Goal: Transaction & Acquisition: Purchase product/service

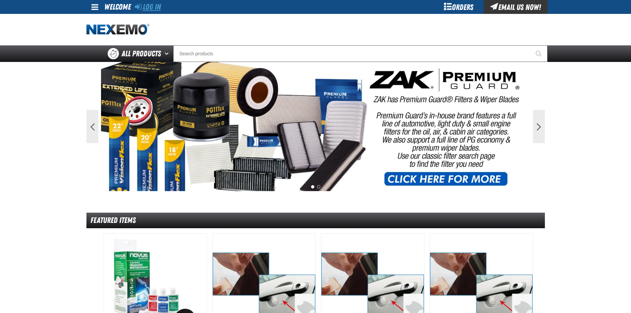
click at [152, 8] on link "Log In" at bounding box center [148, 6] width 26 height 9
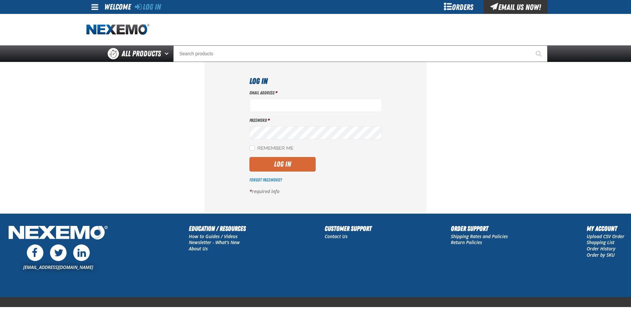
type input "aboyd@joemyerstoyota.com"
drag, startPoint x: 283, startPoint y: 164, endPoint x: 330, endPoint y: 168, distance: 47.2
click at [283, 164] on button "Log In" at bounding box center [282, 164] width 66 height 15
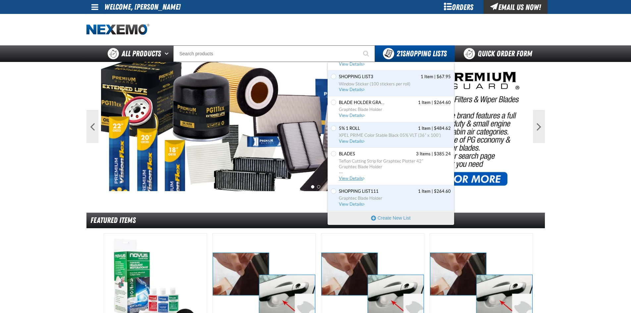
scroll to position [132, 0]
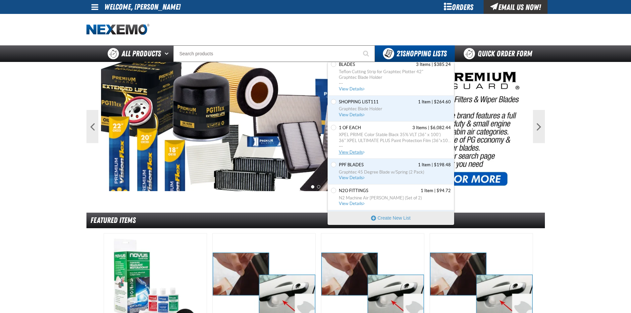
click at [353, 153] on span "View Details" at bounding box center [352, 152] width 27 height 5
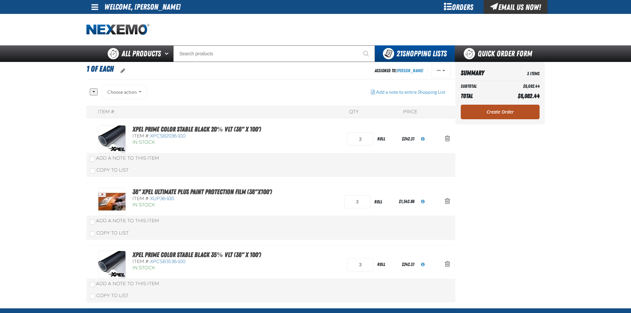
click at [499, 116] on link "Create Order" at bounding box center [500, 112] width 79 height 15
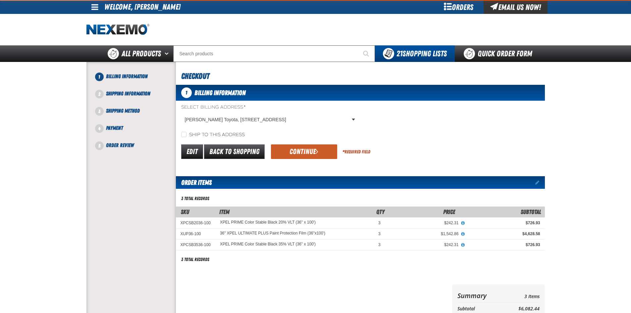
drag, startPoint x: 301, startPoint y: 153, endPoint x: 304, endPoint y: 169, distance: 16.6
click at [300, 153] on button "Continue" at bounding box center [304, 151] width 66 height 15
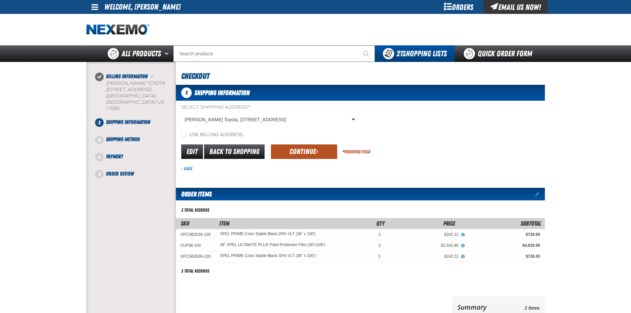
click at [295, 148] on button "Continue" at bounding box center [304, 151] width 66 height 15
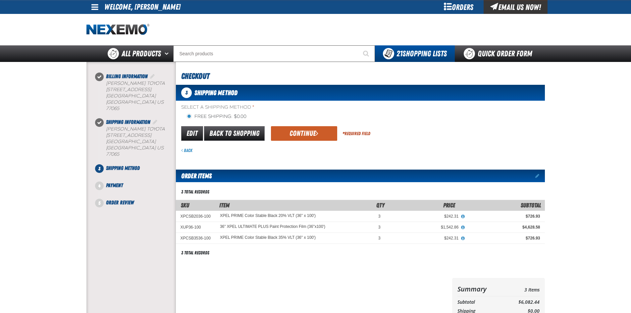
click at [292, 141] on div "Edit Back to Shopping Continue * Required Field" at bounding box center [360, 133] width 369 height 17
drag, startPoint x: 300, startPoint y: 133, endPoint x: 299, endPoint y: 168, distance: 34.8
click at [300, 137] on button "Continue" at bounding box center [304, 133] width 66 height 15
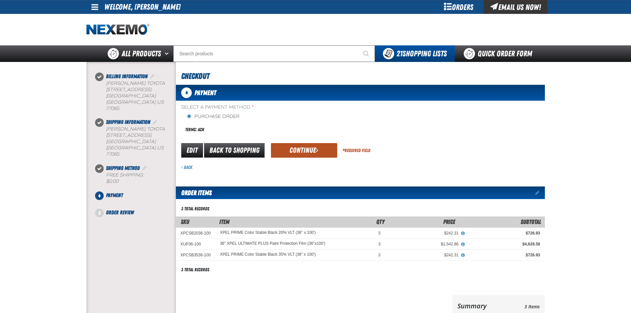
drag, startPoint x: 294, startPoint y: 148, endPoint x: 297, endPoint y: 172, distance: 24.1
click at [294, 149] on button "Continue" at bounding box center [304, 150] width 66 height 15
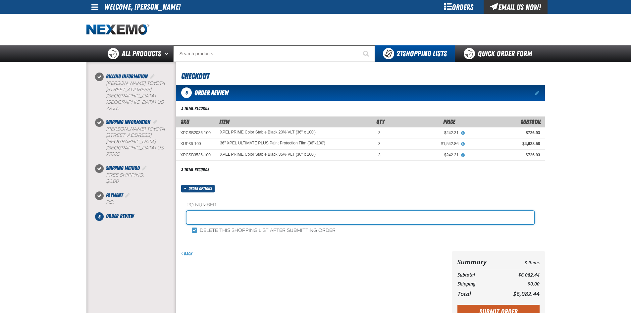
drag, startPoint x: 209, startPoint y: 218, endPoint x: 214, endPoint y: 223, distance: 7.0
click at [209, 218] on input "text" at bounding box center [360, 217] width 348 height 13
type input "adam boyd service"
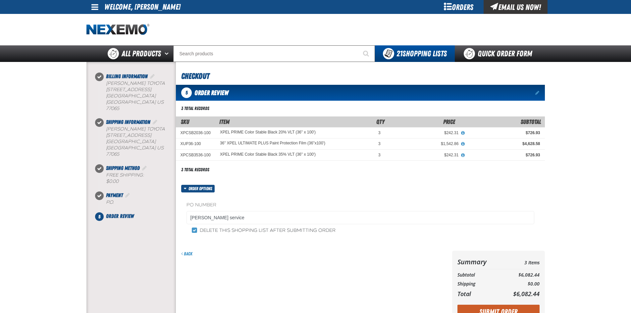
click at [492, 306] on button "Submit Order" at bounding box center [498, 312] width 82 height 15
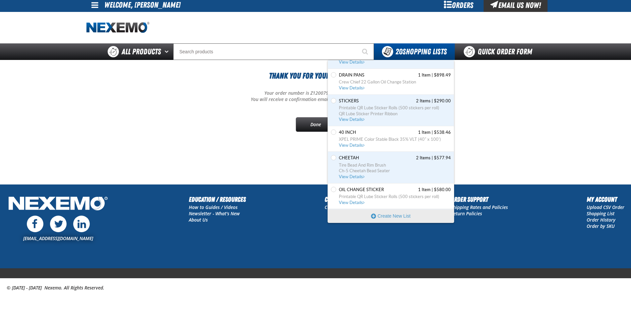
scroll to position [223, 0]
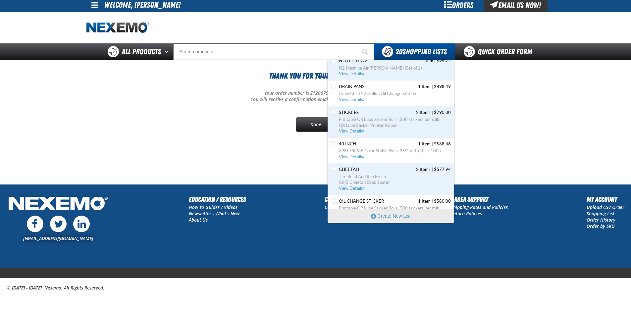
click at [358, 158] on span "View Details" at bounding box center [352, 156] width 27 height 5
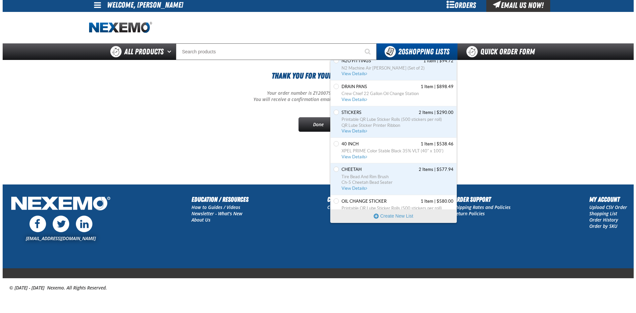
scroll to position [0, 0]
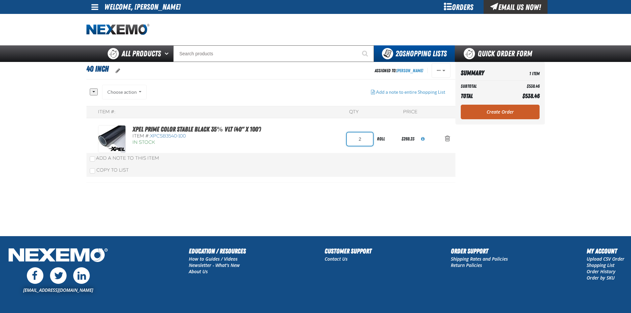
drag, startPoint x: 366, startPoint y: 136, endPoint x: 324, endPoint y: 142, distance: 41.5
click at [333, 141] on div "XPEL PRIME Color Stable Black 35% VLT (40" x 100') Item #: XPCSB3540-100 In Sto…" at bounding box center [264, 139] width 332 height 28
type input "3"
click at [506, 150] on aside "Summary 1 Item Subtotal $538.46 Total $538.46 Loading... Create Order" at bounding box center [499, 149] width 89 height 174
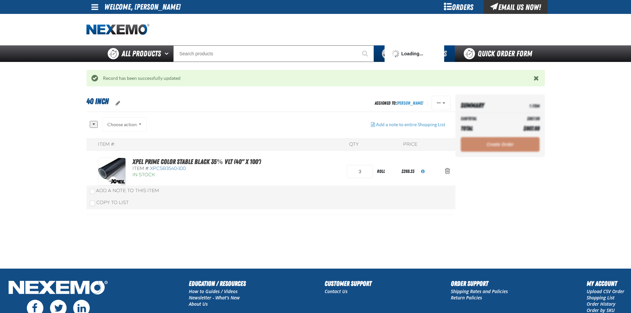
click at [498, 147] on div "Create Order" at bounding box center [500, 144] width 79 height 15
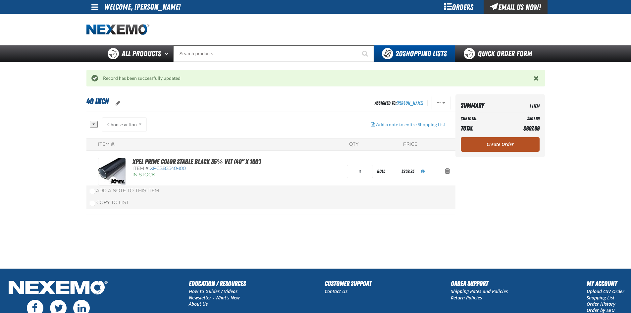
drag, startPoint x: 504, startPoint y: 135, endPoint x: 504, endPoint y: 140, distance: 5.3
click at [504, 136] on div "Summary 1 Item Subtotal $807.69 Total $807.69 Loading... Create Order" at bounding box center [499, 125] width 89 height 63
click at [503, 146] on link "Create Order" at bounding box center [500, 144] width 79 height 15
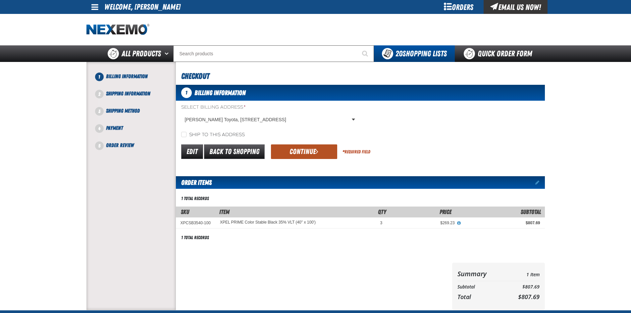
click at [308, 153] on button "Continue" at bounding box center [304, 151] width 66 height 15
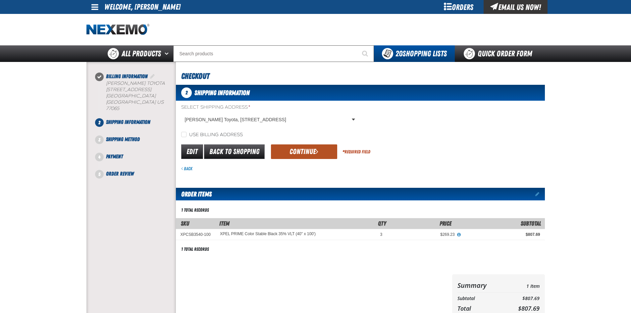
click at [320, 154] on button "Continue" at bounding box center [304, 151] width 66 height 15
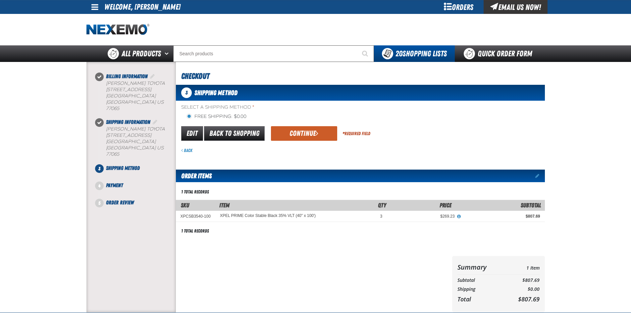
drag, startPoint x: 284, startPoint y: 134, endPoint x: 287, endPoint y: 136, distance: 3.7
click at [286, 136] on button "Continue" at bounding box center [304, 133] width 66 height 15
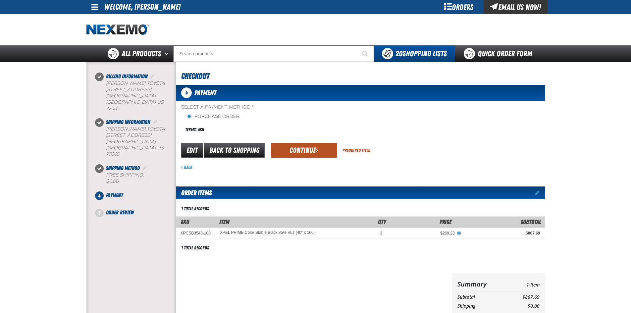
drag, startPoint x: 303, startPoint y: 148, endPoint x: 318, endPoint y: 202, distance: 55.8
click at [303, 149] on button "Continue" at bounding box center [304, 150] width 66 height 15
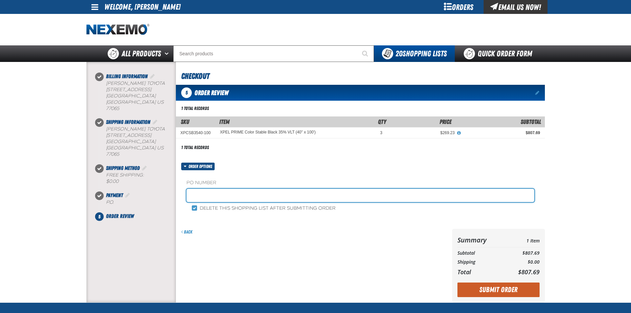
click at [267, 189] on input "text" at bounding box center [360, 195] width 348 height 13
type input "adam boyd service"
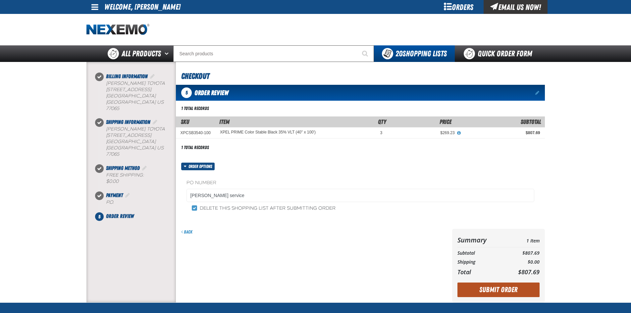
click at [504, 283] on button "Submit Order" at bounding box center [498, 289] width 82 height 15
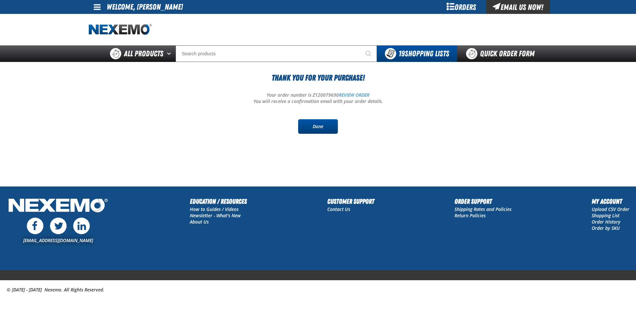
click at [312, 123] on link "Done" at bounding box center [318, 126] width 40 height 15
